Goal: Transaction & Acquisition: Purchase product/service

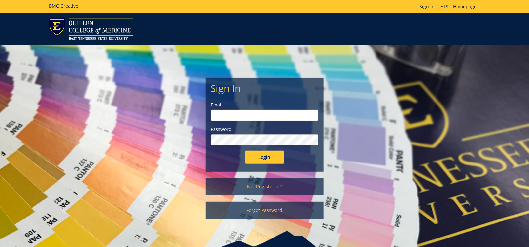
click at [235, 115] on input "email" at bounding box center [265, 115] width 108 height 11
type input "andrewsg@etsu.edu"
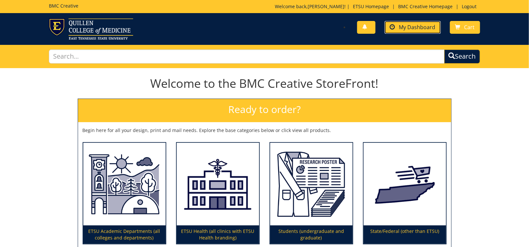
click at [426, 22] on link "My Dashboard" at bounding box center [413, 27] width 56 height 13
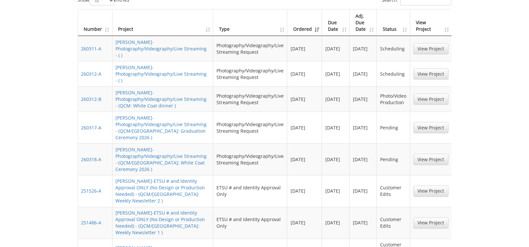
scroll to position [328, 0]
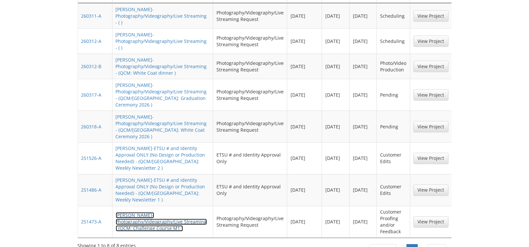
click at [188, 213] on link "[PERSON_NAME]-Photography/Videography/Live Streaming - (QCM: Challenge Course M…" at bounding box center [161, 222] width 91 height 19
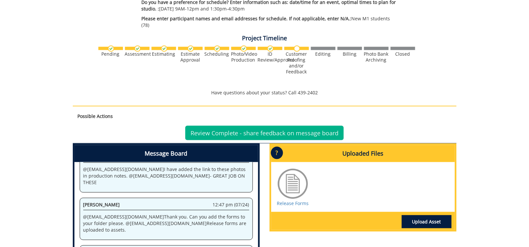
scroll to position [295, 0]
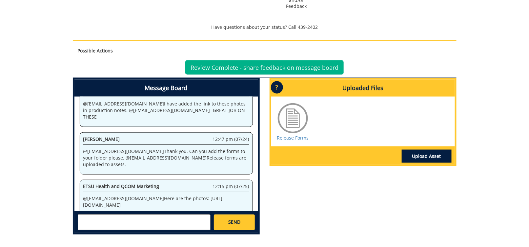
drag, startPoint x: 128, startPoint y: 184, endPoint x: 177, endPoint y: 173, distance: 50.5
click at [177, 196] on p "@ andrewsg@etsu.edu Here are the photos: https://etsu365-my.sharepoint.com/:f:/…" at bounding box center [166, 202] width 166 height 13
copy p "https://etsu365-my.sharepoint.com/:f:/g/personal/gougeja_etsu_edu/EpFGQATCRlRIi…"
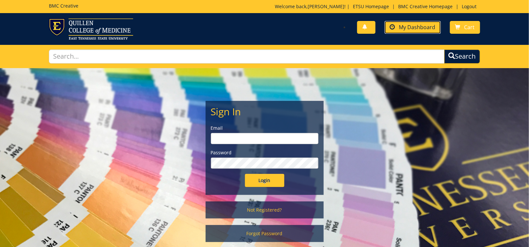
click at [415, 30] on span "My Dashboard" at bounding box center [417, 27] width 36 height 7
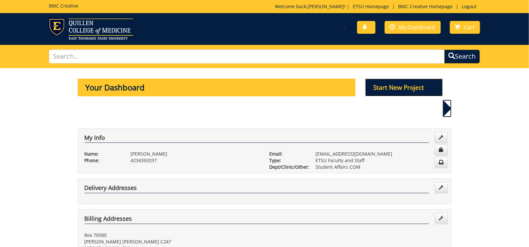
click at [385, 89] on p "Start New Project" at bounding box center [404, 88] width 77 height 18
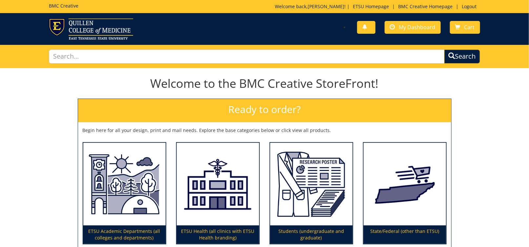
scroll to position [66, 0]
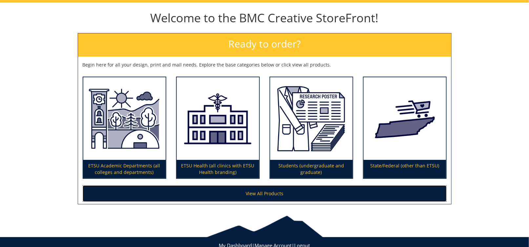
click at [275, 199] on link "View All Products" at bounding box center [265, 194] width 364 height 16
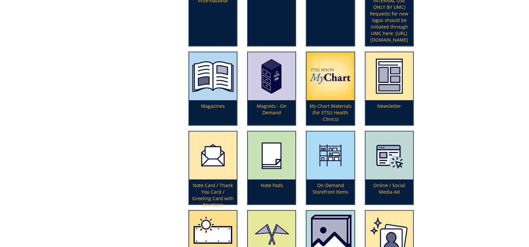
scroll to position [1280, 0]
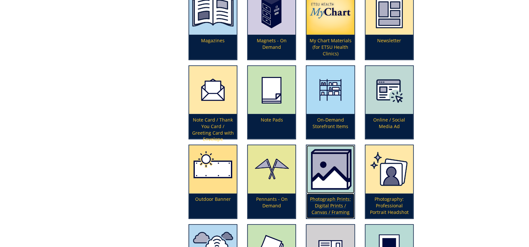
click at [336, 209] on p "Photograph Prints: Digital Prints / Canvas / Framing" at bounding box center [331, 206] width 48 height 25
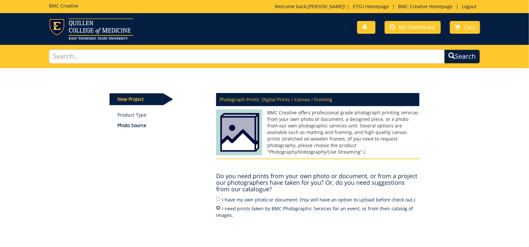
click at [220, 208] on input "I need prints taken by BMC Photographic Services for an event, or from their ca…" at bounding box center [218, 208] width 4 height 4
radio input "true"
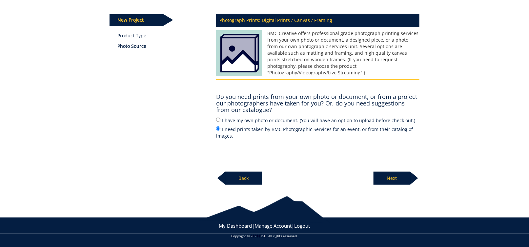
click at [396, 182] on p "Next" at bounding box center [392, 178] width 37 height 13
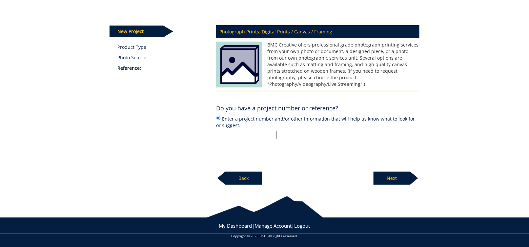
click at [230, 175] on p "Back" at bounding box center [243, 178] width 37 height 13
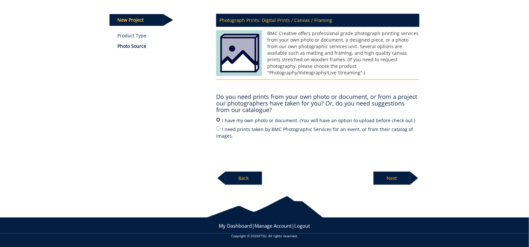
click at [218, 119] on input "I have my own photo or document. (You will have an option to upload before chec…" at bounding box center [218, 120] width 4 height 4
radio input "true"
click at [400, 175] on p "Next" at bounding box center [392, 178] width 37 height 13
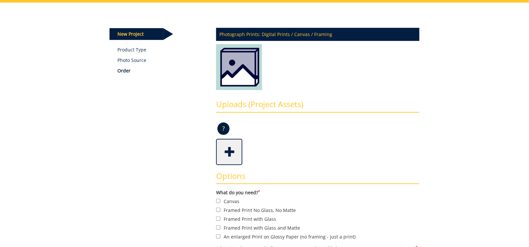
scroll to position [98, 0]
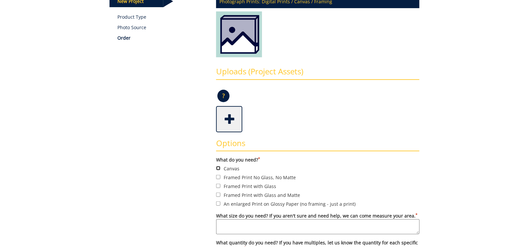
click at [219, 168] on input "Canvas" at bounding box center [218, 168] width 4 height 4
checkbox input "true"
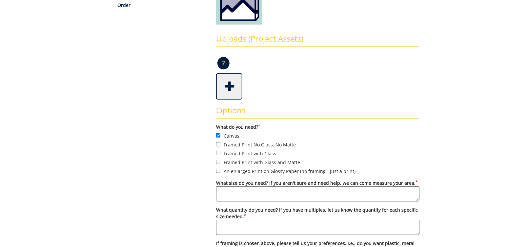
click at [244, 193] on textarea "What size do you need? If you aren't sure and need help, we can come measure yo…" at bounding box center [317, 194] width 203 height 15
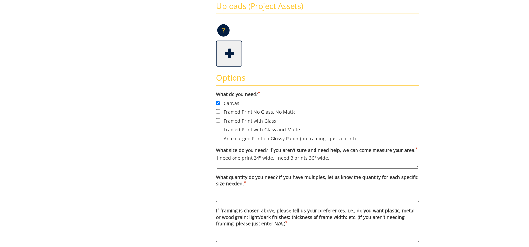
click at [286, 190] on textarea "What quantity do you need? If you have multiples, let us know the quantity for …" at bounding box center [317, 194] width 203 height 15
drag, startPoint x: 330, startPoint y: 158, endPoint x: 215, endPoint y: 155, distance: 115.6
click at [215, 154] on div "Options What do you need? * Canvas Framed Print No Glass, No Matte *" at bounding box center [317, 155] width 213 height 177
click at [226, 188] on textarea "What quantity do you need? If you have multiples, let us know the quantity for …" at bounding box center [317, 194] width 203 height 15
click at [290, 157] on textarea "I need one print 24" wide. I need 3 prints 36" wide." at bounding box center [317, 161] width 203 height 15
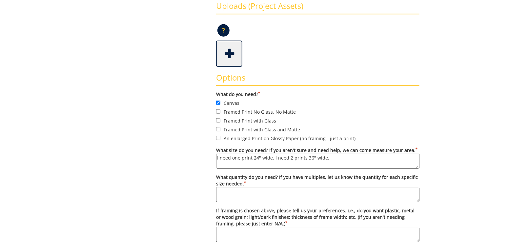
drag, startPoint x: 329, startPoint y: 157, endPoint x: 214, endPoint y: 159, distance: 115.2
click at [214, 159] on div "Options What do you need? * Canvas Framed Print No Glass, No Matte *" at bounding box center [317, 155] width 213 height 177
type textarea "I need one print 24" wide. I need 2 prints 36" wide."
click at [226, 192] on textarea "What quantity do you need? If you have multiples, let us know the quantity for …" at bounding box center [317, 194] width 203 height 15
paste textarea "I need one print 24" wide. I need 2 prints 36" wide."
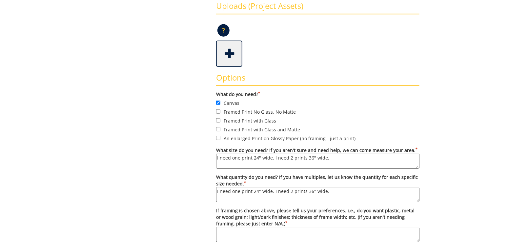
scroll to position [197, 0]
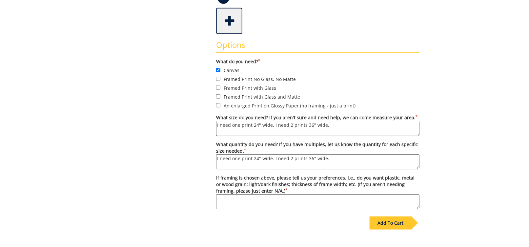
type textarea "I need one print 24" wide. I need 2 prints 36" wide."
click at [234, 198] on textarea "If framing is chosen above, please tell us your preferences. i.e., do you want …" at bounding box center [317, 202] width 203 height 15
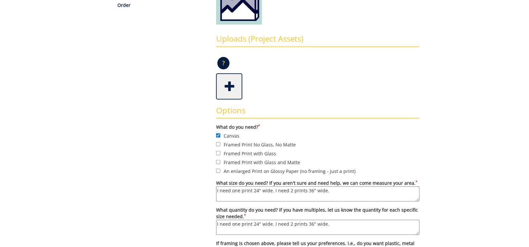
scroll to position [66, 0]
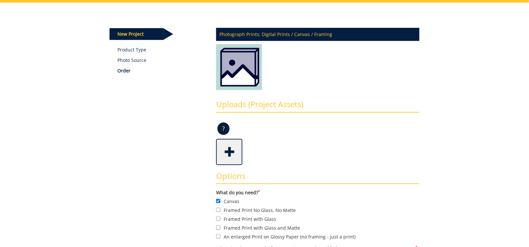
click at [230, 155] on span at bounding box center [230, 151] width 26 height 23
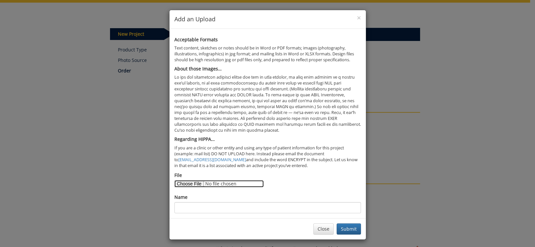
click at [190, 185] on input "File" at bounding box center [218, 183] width 89 height 7
type input "C:\fakepath\251473 M1 ropes course 00035.jpg"
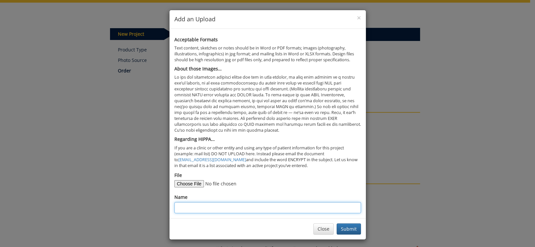
click at [235, 209] on input "Name" at bounding box center [267, 207] width 186 height 11
type input "ropes course 1"
click at [349, 231] on button "Submit" at bounding box center [348, 229] width 24 height 11
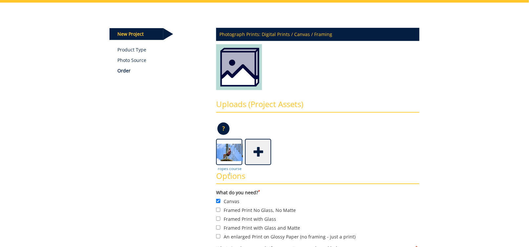
click at [257, 151] on span at bounding box center [259, 151] width 26 height 23
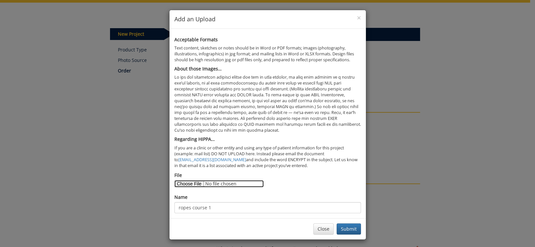
click at [183, 184] on input "File" at bounding box center [218, 183] width 89 height 7
type input "C:\fakepath\251473 M1 ropes course 00022.jpg"
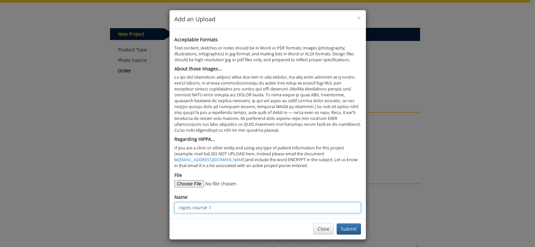
click at [212, 208] on input "ropes course 1" at bounding box center [267, 207] width 186 height 11
type input "ropes course 2"
click at [341, 228] on button "Submit" at bounding box center [348, 229] width 24 height 11
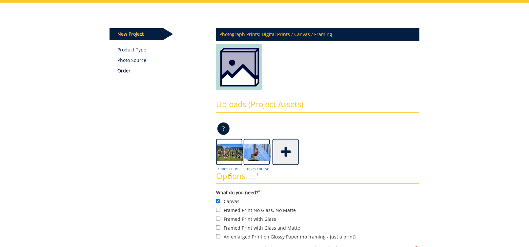
scroll to position [164, 0]
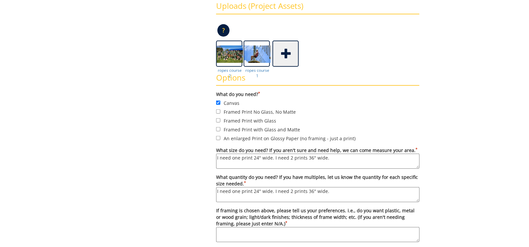
click at [343, 193] on textarea "I need one print 24" wide. I need 2 prints 36" wide." at bounding box center [317, 194] width 203 height 15
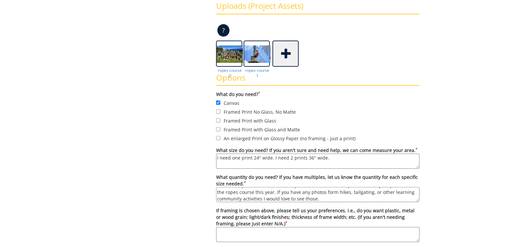
scroll to position [0, 0]
drag, startPoint x: 319, startPoint y: 196, endPoint x: 192, endPoint y: 181, distance: 127.4
click at [192, 181] on div "Some kind of message here. New Project Product Type Photo Source Order Photogra…" at bounding box center [265, 99] width 320 height 391
type textarea "I need one print 24" wide. I need 2 prints 36" wide. I have uploaded a couple o…"
drag, startPoint x: 340, startPoint y: 161, endPoint x: 192, endPoint y: 153, distance: 147.5
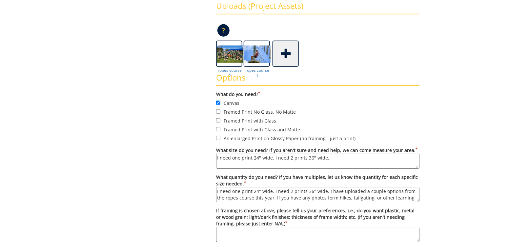
click at [192, 153] on div "Some kind of message here. New Project Product Type Photo Source Order Photogra…" at bounding box center [265, 99] width 320 height 391
paste textarea "I have uploaded a couple options from the ropes course this year. If you have a…"
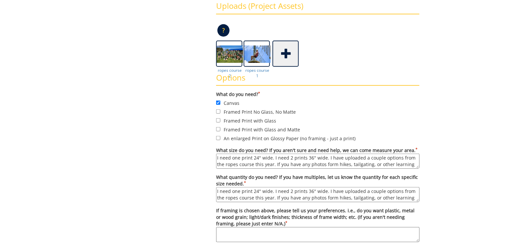
scroll to position [6, 0]
type textarea "I need one print 24" wide. I need 2 prints 36" wide. I have uploaded a couple o…"
click at [173, 157] on div "Some kind of message here. New Project Product Type Photo Source Order Photogra…" at bounding box center [265, 99] width 320 height 391
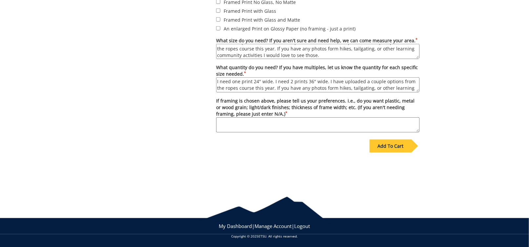
click at [390, 144] on div "Add To Cart" at bounding box center [391, 146] width 42 height 13
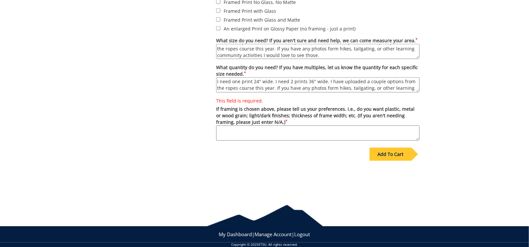
click at [282, 129] on textarea "This field is required. If framing is chosen above, please tell us your prefere…" at bounding box center [317, 133] width 203 height 15
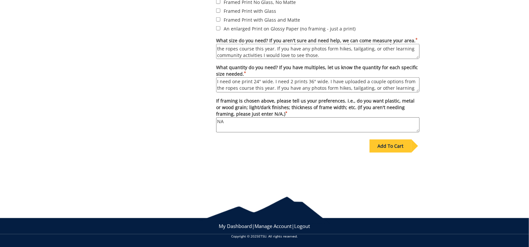
type textarea "NA"
click at [400, 142] on div "Add To Cart" at bounding box center [391, 146] width 42 height 13
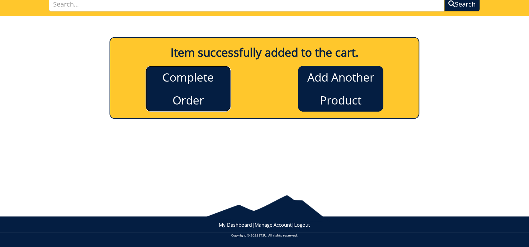
click at [183, 87] on link "Complete Order" at bounding box center [188, 89] width 85 height 46
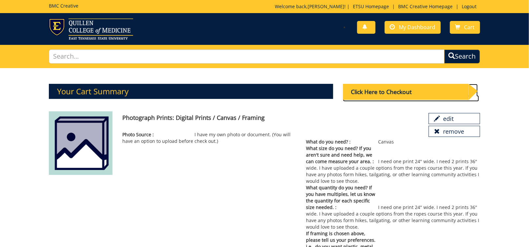
click at [382, 94] on div "Click Here to Checkout" at bounding box center [406, 92] width 126 height 16
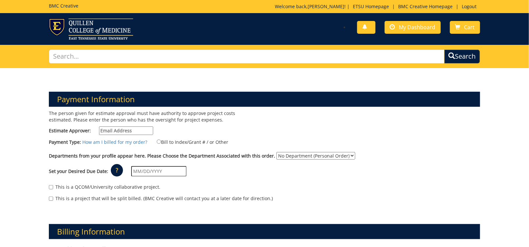
click at [132, 129] on input "Estimate Approver:" at bounding box center [126, 131] width 54 height 9
type input "andrewsg@etsu.edu"
click at [157, 142] on input "Bill to Index/Grant # / or Other" at bounding box center [159, 142] width 4 height 4
radio input "true"
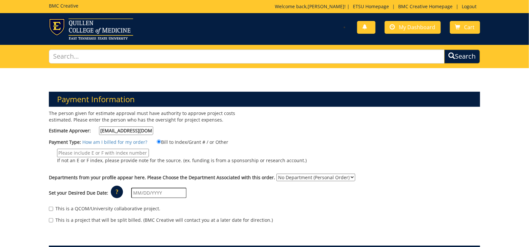
click at [149, 149] on input "If not an E or F index, please provide note for the source. (ex. funding is fro…" at bounding box center [103, 153] width 92 height 9
type input "20-60200-100000-100-74490-400-999-999-999"
click at [304, 184] on div "Set your Desired Due Date: ? × How long will my project take to finish? : Pleas…" at bounding box center [264, 193] width 441 height 18
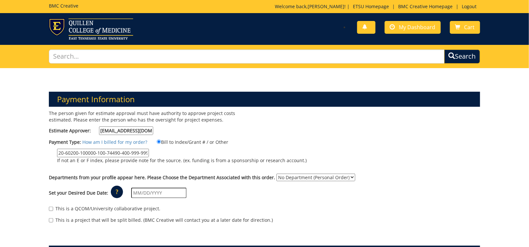
click at [285, 174] on select "No Department (Personal Order) Student Affairs COM" at bounding box center [316, 178] width 79 height 8
select select "171"
click at [277, 174] on select "No Department (Personal Order) Student Affairs COM" at bounding box center [316, 178] width 79 height 8
click at [283, 184] on div "Set your Desired Due Date: ? × How long will my project take to finish? : Pleas…" at bounding box center [264, 193] width 441 height 18
click at [142, 188] on input "text" at bounding box center [158, 193] width 55 height 11
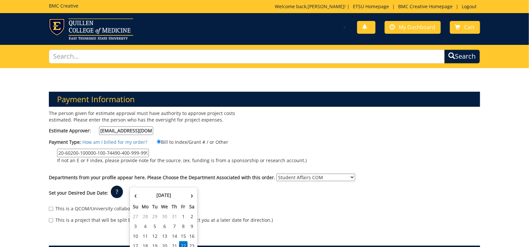
scroll to position [33, 0]
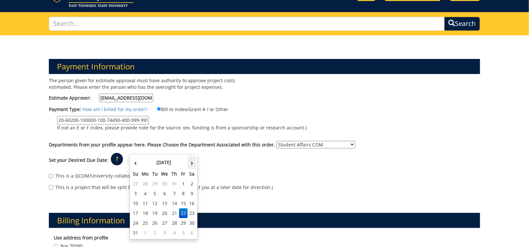
click at [189, 161] on th "›" at bounding box center [192, 162] width 9 height 13
click at [183, 203] on td "19" at bounding box center [183, 204] width 9 height 10
type input "[DATE]"
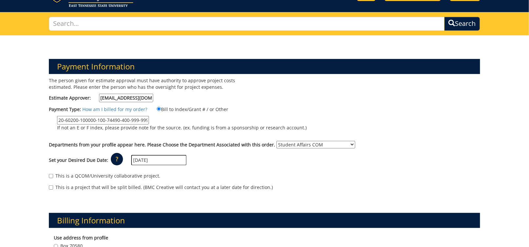
click at [199, 173] on div "This is a QCOM/University collaborative project." at bounding box center [264, 178] width 431 height 10
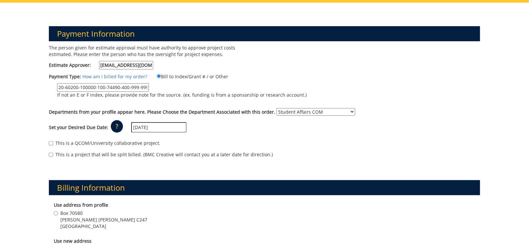
scroll to position [98, 0]
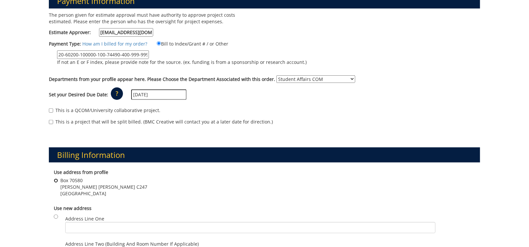
click at [55, 179] on input "Box 70580 Stanton Gerber Hall C247 Johnson City , TN 37614" at bounding box center [56, 181] width 4 height 4
radio input "true"
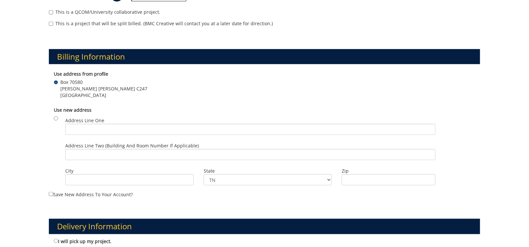
scroll to position [230, 0]
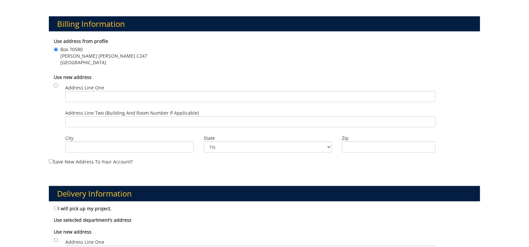
click at [59, 205] on label "I will pick up my project." at bounding box center [83, 208] width 58 height 7
click at [58, 206] on input "I will pick up my project." at bounding box center [56, 208] width 4 height 4
radio input "true"
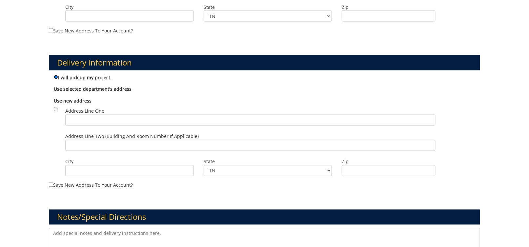
scroll to position [427, 0]
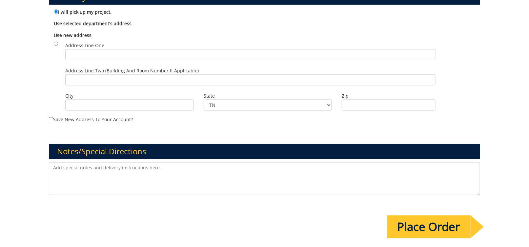
click at [109, 163] on textarea at bounding box center [264, 179] width 431 height 33
paste textarea "I need one print 24" wide. I need 2 prints 36" wide. I have uploaded a couple o…"
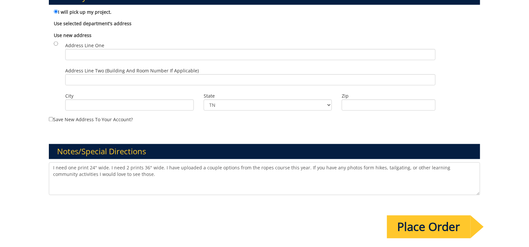
drag, startPoint x: 160, startPoint y: 157, endPoint x: 30, endPoint y: 159, distance: 130.6
type textarea "I have uploaded a couple options from the ropes course this year. If you have a…"
click at [417, 216] on input "Place Order" at bounding box center [429, 227] width 84 height 23
